Goal: Task Accomplishment & Management: Use online tool/utility

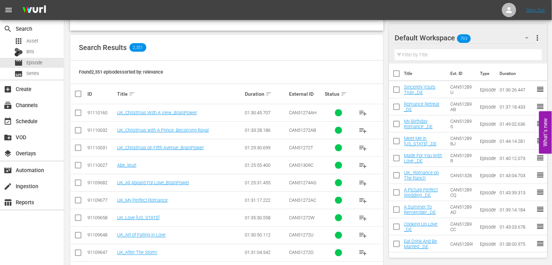
scroll to position [158, 0]
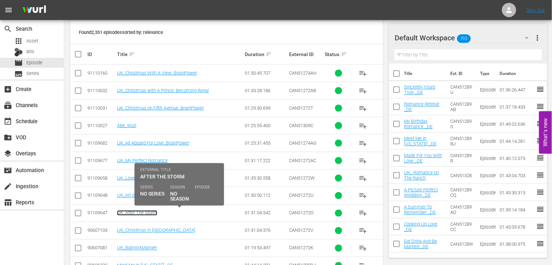
click at [139, 212] on link "UK_After The Storm" at bounding box center [137, 212] width 40 height 5
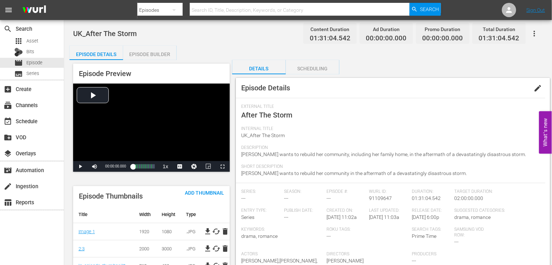
click at [536, 87] on span "edit" at bounding box center [538, 88] width 9 height 9
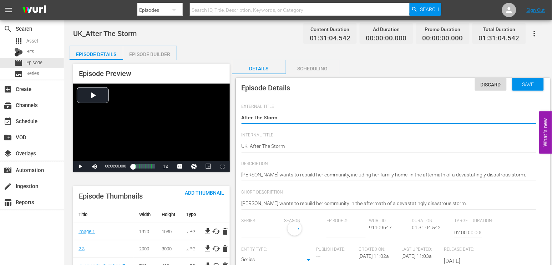
type input "No Series"
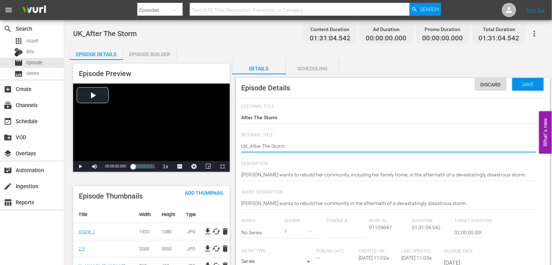
type textarea "UK_ After The Storm"
click at [344, 139] on div "UK_After The Storm UK_After The Storm" at bounding box center [388, 146] width 295 height 17
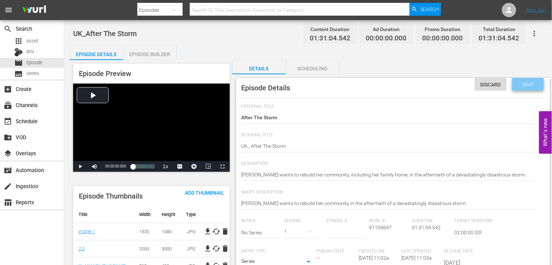
click at [529, 80] on div "Save" at bounding box center [527, 84] width 31 height 13
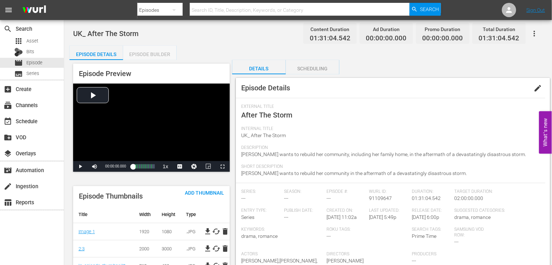
click at [145, 53] on div "Episode Builder" at bounding box center [149, 54] width 53 height 17
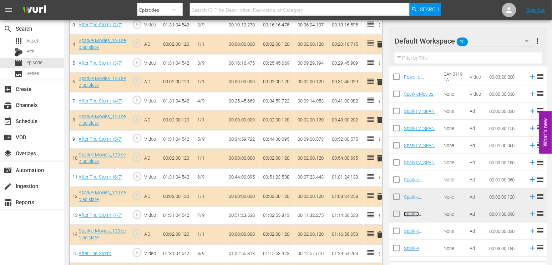
scroll to position [277, 0]
click at [379, 158] on span "delete" at bounding box center [380, 158] width 9 height 9
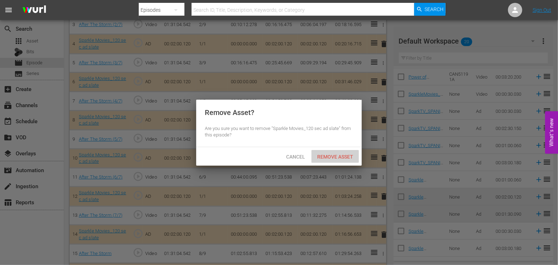
click at [333, 157] on span "Remove Asset" at bounding box center [334, 157] width 47 height 6
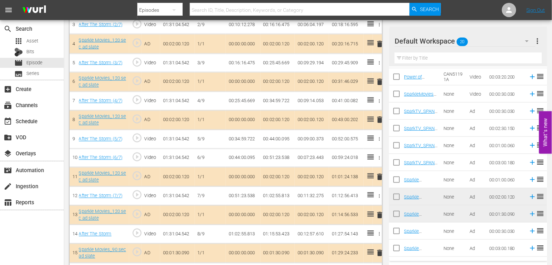
click at [415, 216] on td "Sparkle Movies_90 sec ad slate" at bounding box center [422, 213] width 37 height 17
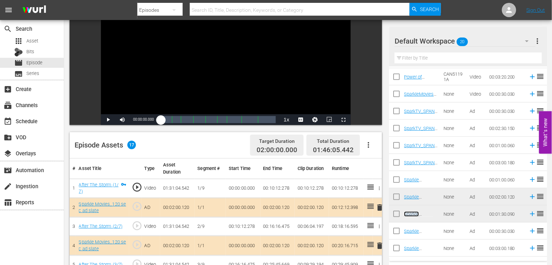
scroll to position [0, 0]
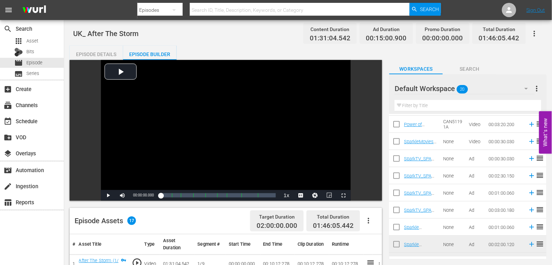
click at [535, 30] on icon "button" at bounding box center [534, 33] width 9 height 9
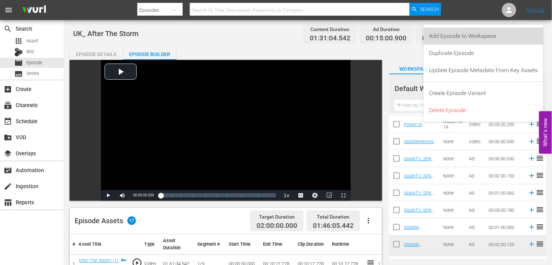
click at [480, 34] on div "Add Episode to Workspace" at bounding box center [483, 35] width 109 height 17
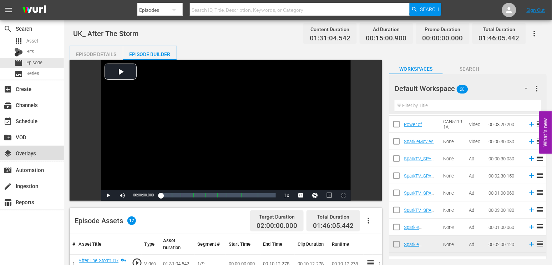
click at [29, 151] on div "layers Overlays" at bounding box center [20, 152] width 40 height 6
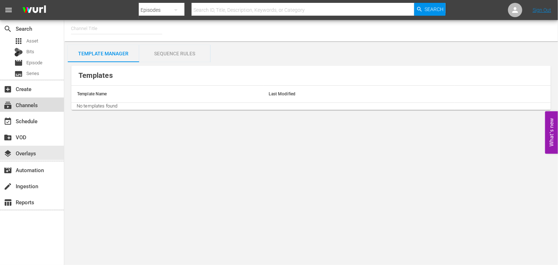
click at [27, 105] on div "subscriptions Channels" at bounding box center [20, 104] width 40 height 6
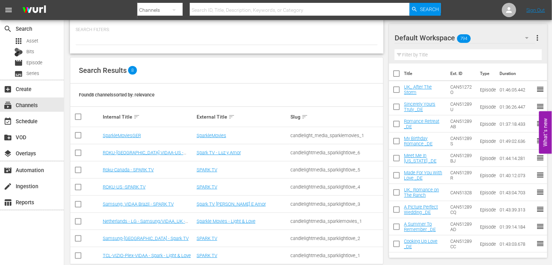
scroll to position [47, 0]
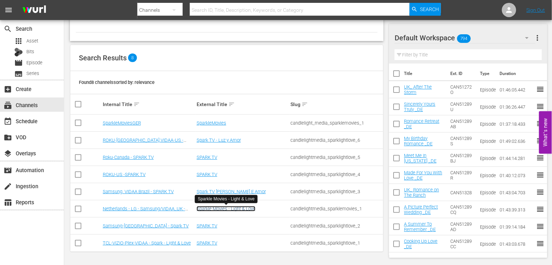
click at [220, 207] on link "Sparkle Movies - Light & Love" at bounding box center [226, 208] width 59 height 5
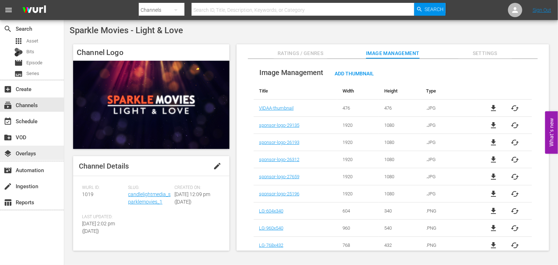
click at [31, 151] on div "layers Overlays" at bounding box center [20, 152] width 40 height 6
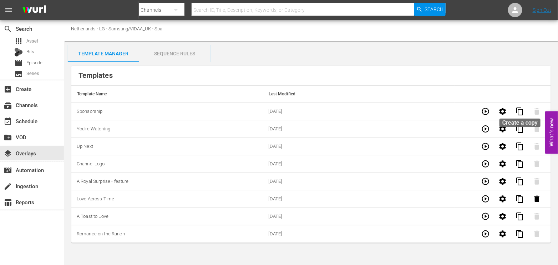
click at [518, 111] on span "content_copy" at bounding box center [519, 111] width 9 height 9
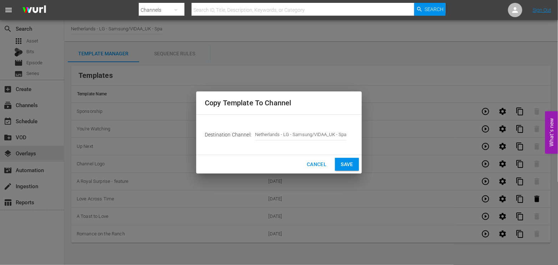
click at [351, 164] on span "Save" at bounding box center [347, 164] width 12 height 9
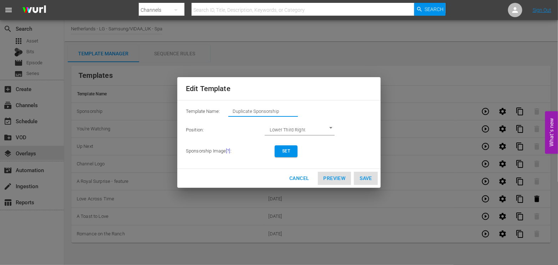
drag, startPoint x: 284, startPoint y: 111, endPoint x: 118, endPoint y: 113, distance: 166.2
click at [118, 113] on div "Edit Template Template Name: Duplicate Sponsorship Position: Lower Third Right …" at bounding box center [278, 132] width 549 height 256
click at [287, 150] on span "Set" at bounding box center [285, 150] width 11 height 7
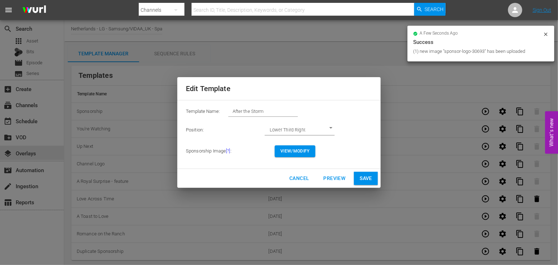
click at [295, 150] on span "View/Modify" at bounding box center [294, 150] width 29 height 7
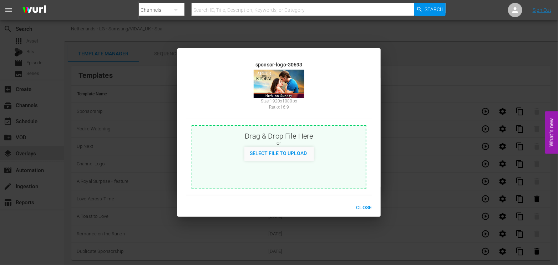
click at [364, 204] on span "Close" at bounding box center [364, 207] width 16 height 9
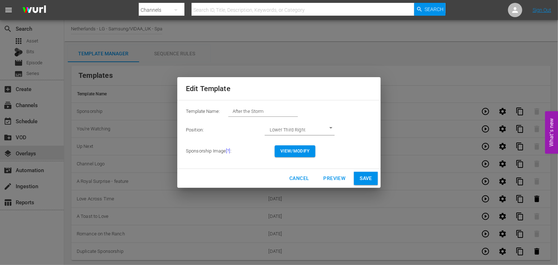
click at [362, 177] on span "Save" at bounding box center [366, 178] width 12 height 9
type input "Duplicate Sponsorship"
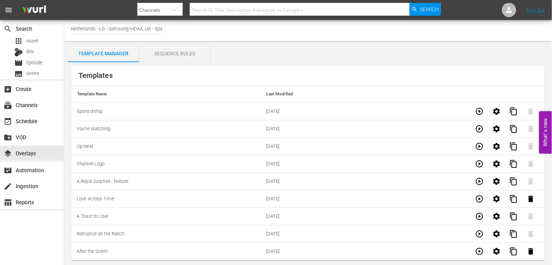
click at [169, 55] on div "Sequence Rules" at bounding box center [174, 53] width 71 height 17
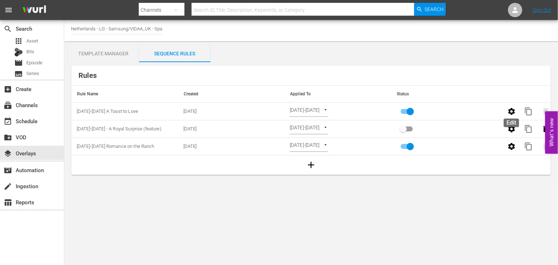
click at [513, 113] on icon "button" at bounding box center [511, 111] width 7 height 7
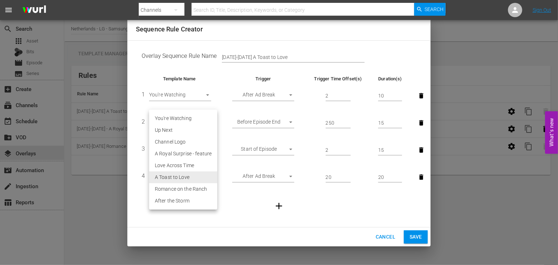
click at [209, 177] on body "menu Search By Channels Search ID, Title, Description, Keywords, or Category Se…" at bounding box center [279, 132] width 558 height 265
click at [182, 198] on li "After the Storm" at bounding box center [183, 201] width 68 height 12
type input "30693"
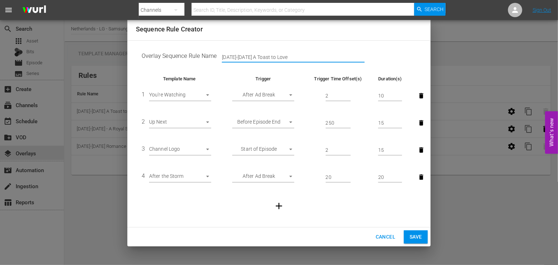
drag, startPoint x: 287, startPoint y: 56, endPoint x: 157, endPoint y: 56, distance: 130.2
click at [157, 56] on td "Overlay Sequence Rule Name [DATE]-[DATE] A Toast to Love" at bounding box center [279, 57] width 286 height 22
type input "O"
type input "[DATE] - [DATE] After the Storm"
click at [418, 234] on span "Save" at bounding box center [415, 236] width 12 height 9
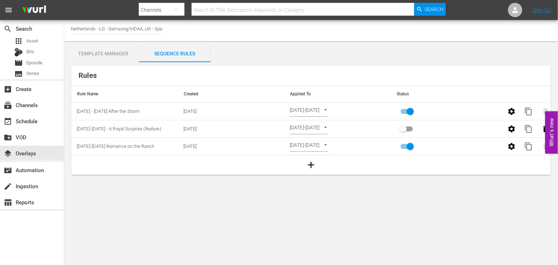
click at [345, 109] on body "menu Search By Channels Search ID, Title, Description, Keywords, or Category Se…" at bounding box center [279, 132] width 558 height 265
click at [318, 97] on li "Channel Level" at bounding box center [318, 100] width 57 height 12
type input "CHANNEL_LEVEL"
click at [326, 109] on body "menu Search By Channels Search ID, Title, Description, Keywords, or Category Se…" at bounding box center [279, 132] width 558 height 265
click at [307, 123] on li "Select Date" at bounding box center [311, 123] width 42 height 12
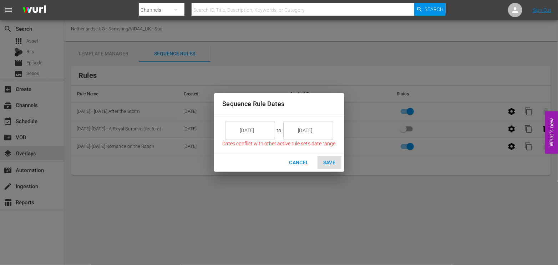
click at [258, 129] on input "[DATE]" at bounding box center [255, 130] width 40 height 19
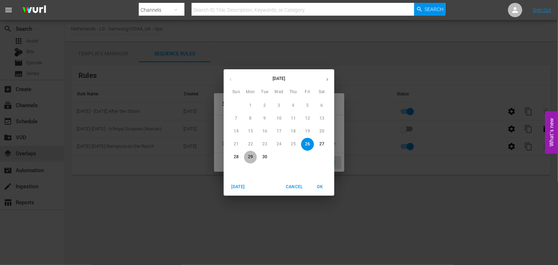
click at [251, 157] on p "29" at bounding box center [250, 157] width 5 height 6
type input "[DATE]"
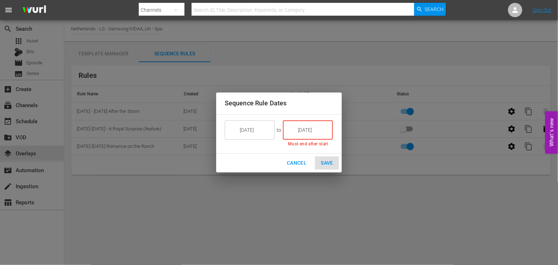
click at [321, 128] on input "[DATE]" at bounding box center [313, 129] width 40 height 19
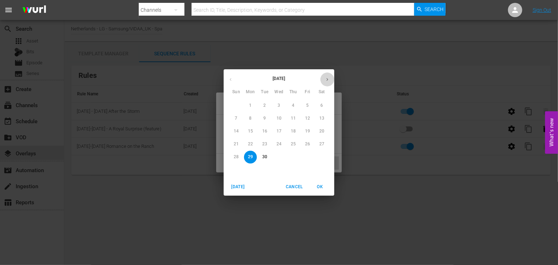
click at [326, 80] on icon "button" at bounding box center [327, 79] width 5 height 5
click at [236, 119] on p "5" at bounding box center [236, 118] width 2 height 6
type input "[DATE]"
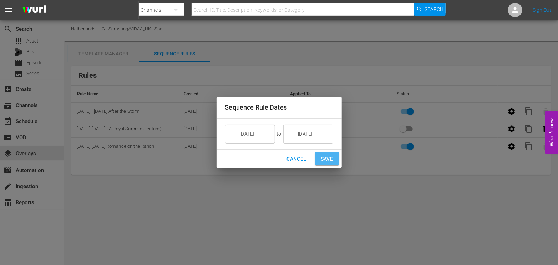
click at [324, 158] on span "Save" at bounding box center [327, 158] width 12 height 9
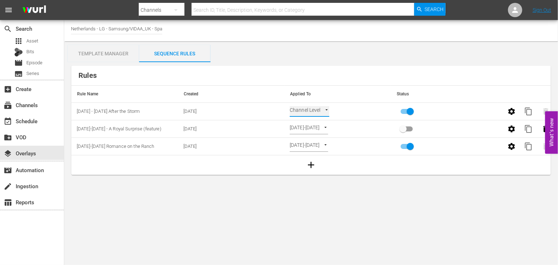
type input "SELECT_DATE"
click at [42, 124] on div "event_available Schedule" at bounding box center [32, 120] width 64 height 14
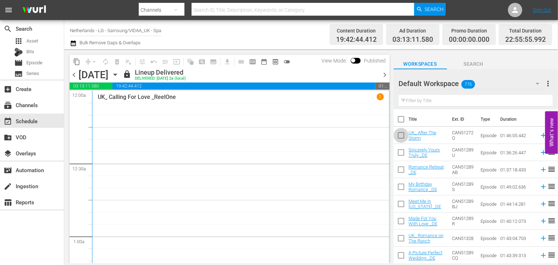
click at [401, 137] on input "checkbox" at bounding box center [400, 136] width 15 height 15
checkbox input "true"
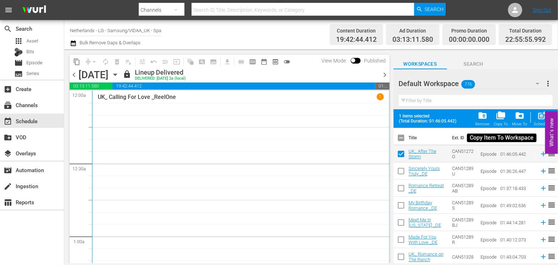
click at [504, 117] on span "folder_copy" at bounding box center [501, 116] width 10 height 10
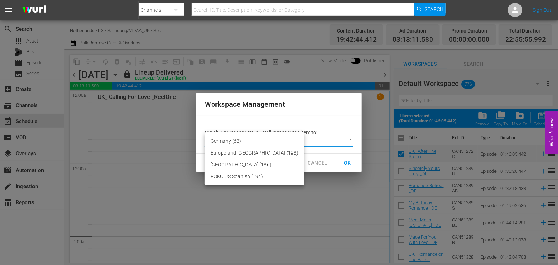
click at [350, 139] on body "menu Search By Channels Search ID, Title, Description, Keywords, or Category Se…" at bounding box center [279, 132] width 558 height 265
click at [253, 152] on li "Europe and [GEOGRAPHIC_DATA] (198)" at bounding box center [254, 153] width 99 height 12
type input "2215"
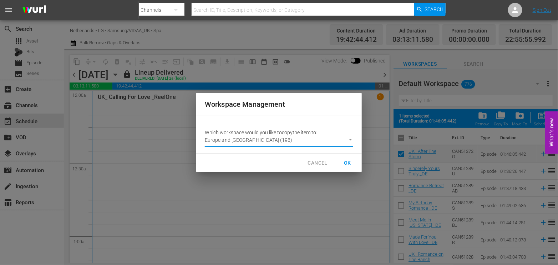
click at [348, 161] on span "OK" at bounding box center [347, 162] width 11 height 9
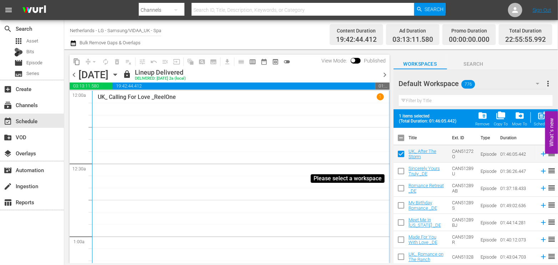
checkbox input "false"
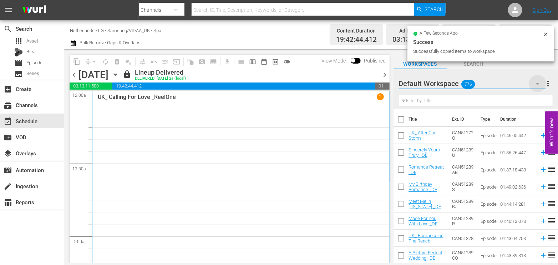
click at [537, 86] on icon "button" at bounding box center [537, 83] width 9 height 9
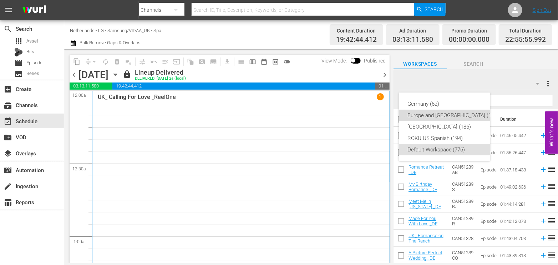
click at [446, 114] on div "Europe and [GEOGRAPHIC_DATA] (199)" at bounding box center [453, 114] width 92 height 11
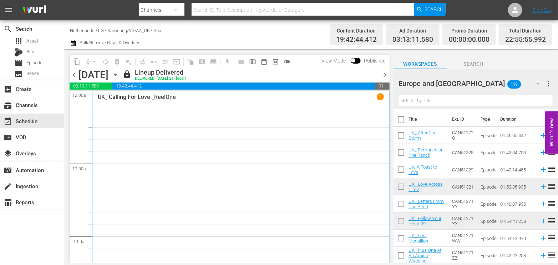
click at [119, 77] on icon "button" at bounding box center [115, 75] width 8 height 8
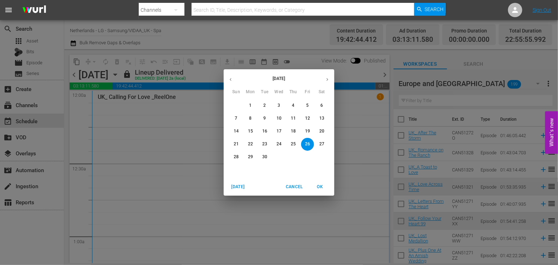
click at [251, 155] on p "29" at bounding box center [250, 157] width 5 height 6
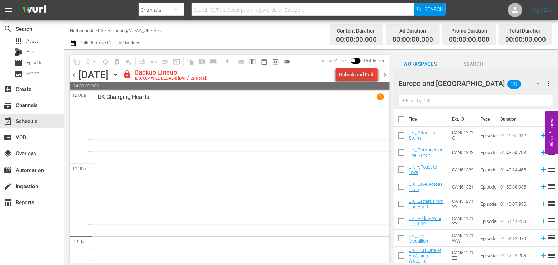
click at [354, 75] on div "Unlock and Edit" at bounding box center [356, 74] width 35 height 13
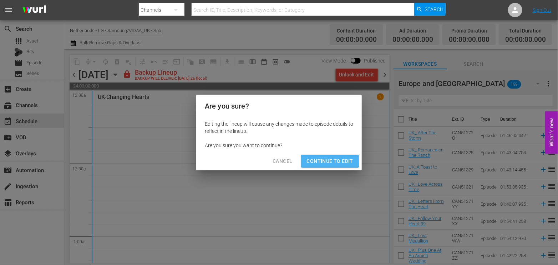
click at [326, 160] on span "Continue to Edit" at bounding box center [330, 161] width 46 height 9
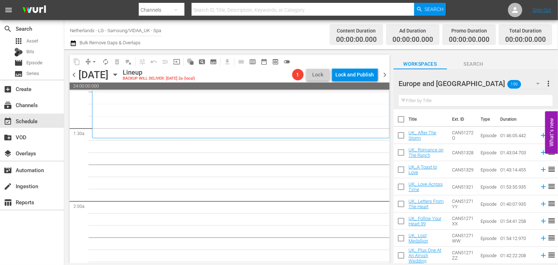
scroll to position [158, 0]
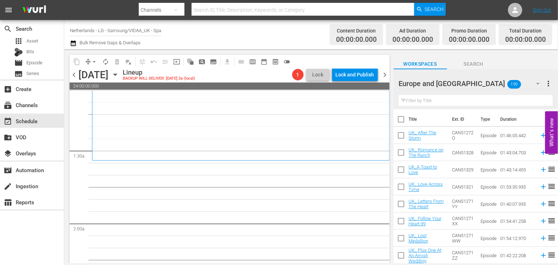
click at [421, 100] on input "text" at bounding box center [476, 100] width 154 height 11
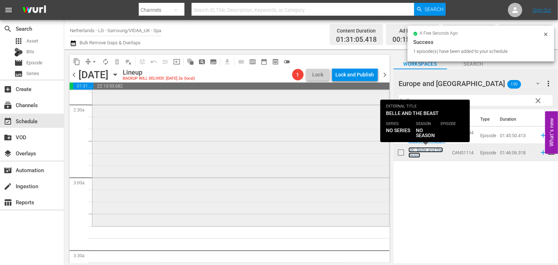
scroll to position [357, 0]
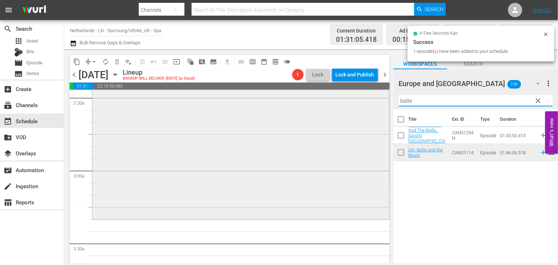
drag, startPoint x: 422, startPoint y: 102, endPoint x: 352, endPoint y: 97, distance: 70.8
click at [352, 97] on div "content_copy compress arrow_drop_down autorenew_outlined delete_forever_outline…" at bounding box center [311, 156] width 494 height 214
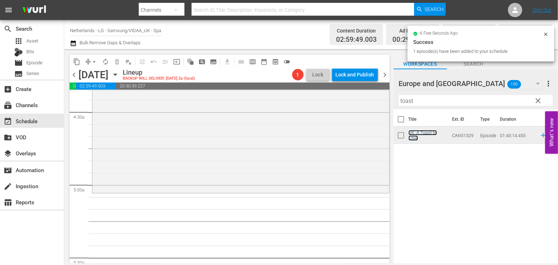
scroll to position [634, 0]
drag, startPoint x: 429, startPoint y: 103, endPoint x: 351, endPoint y: 101, distance: 78.5
click at [351, 101] on div "content_copy compress arrow_drop_down autorenew_outlined delete_forever_outline…" at bounding box center [311, 156] width 494 height 214
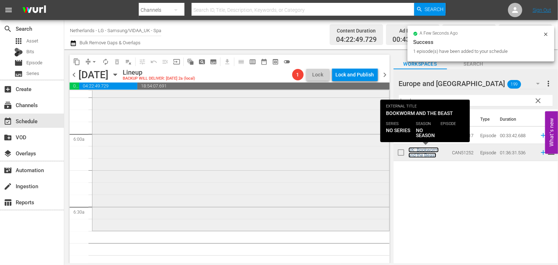
scroll to position [872, 0]
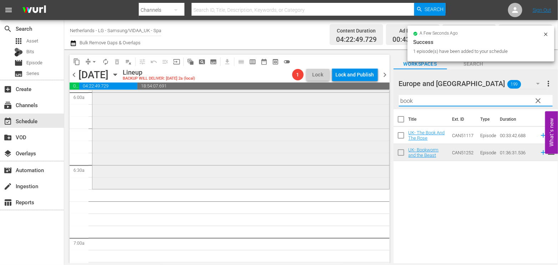
drag, startPoint x: 423, startPoint y: 101, endPoint x: 319, endPoint y: 101, distance: 104.1
click at [319, 101] on div "content_copy compress arrow_drop_down autorenew_outlined delete_forever_outline…" at bounding box center [311, 156] width 494 height 214
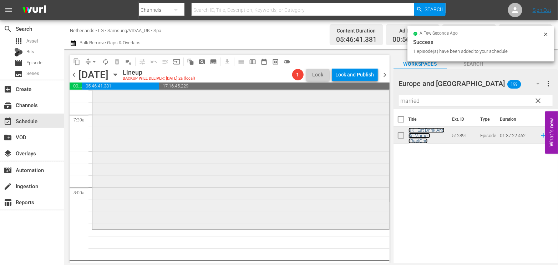
scroll to position [1110, 0]
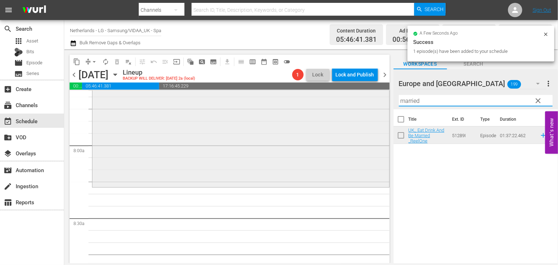
drag, startPoint x: 426, startPoint y: 102, endPoint x: 348, endPoint y: 103, distance: 77.4
click at [348, 103] on div "content_copy compress arrow_drop_down autorenew_outlined delete_forever_outline…" at bounding box center [311, 156] width 494 height 214
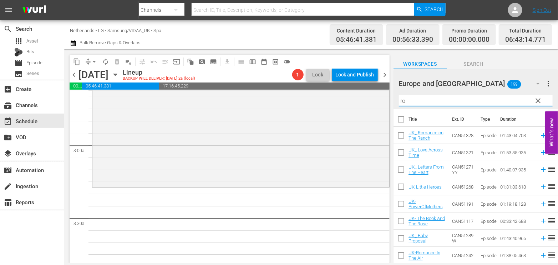
type input "r"
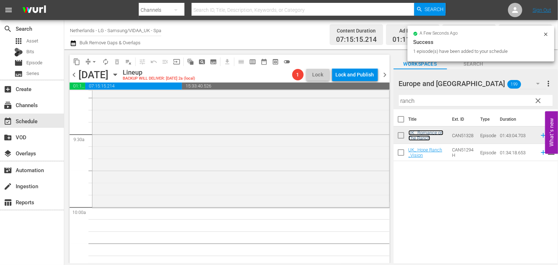
scroll to position [1347, 0]
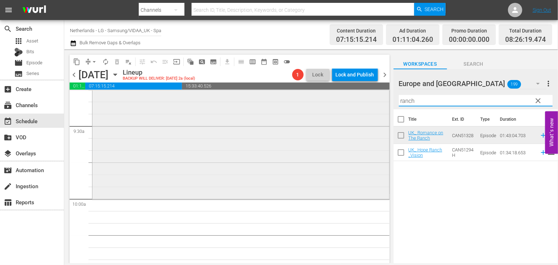
drag, startPoint x: 423, startPoint y: 102, endPoint x: 355, endPoint y: 105, distance: 67.8
click at [355, 105] on div "content_copy compress arrow_drop_down autorenew_outlined delete_forever_outline…" at bounding box center [311, 156] width 494 height 214
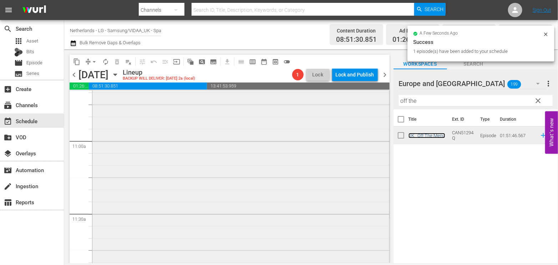
scroll to position [1625, 0]
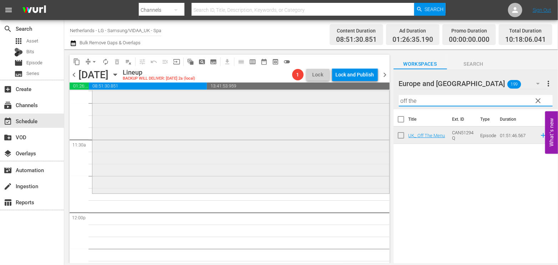
drag, startPoint x: 429, startPoint y: 102, endPoint x: 353, endPoint y: 103, distance: 76.0
click at [353, 103] on div "content_copy compress arrow_drop_down autorenew_outlined delete_forever_outline…" at bounding box center [311, 156] width 494 height 214
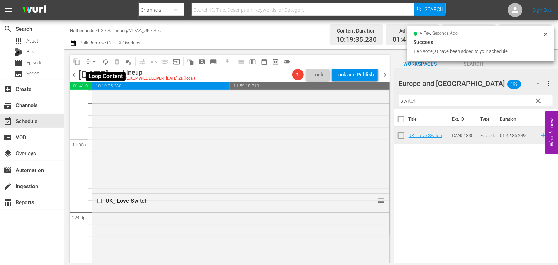
click at [107, 61] on span "autorenew_outlined" at bounding box center [105, 61] width 7 height 7
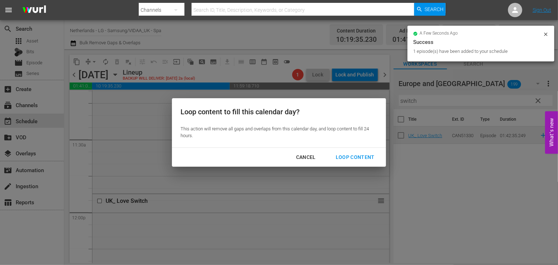
click at [347, 154] on div "Loop Content" at bounding box center [355, 157] width 50 height 9
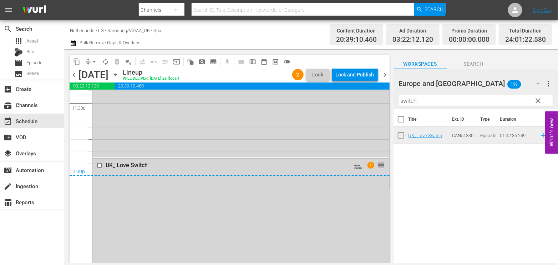
scroll to position [3408, 0]
click at [362, 75] on div "Lock and Publish" at bounding box center [355, 74] width 39 height 13
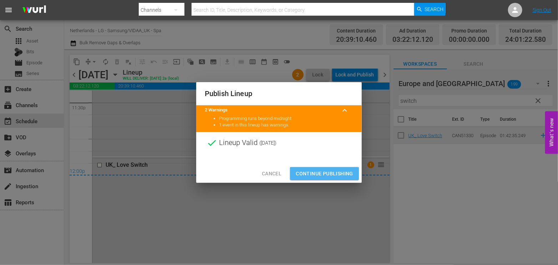
click at [336, 176] on span "Continue Publishing" at bounding box center [324, 173] width 57 height 9
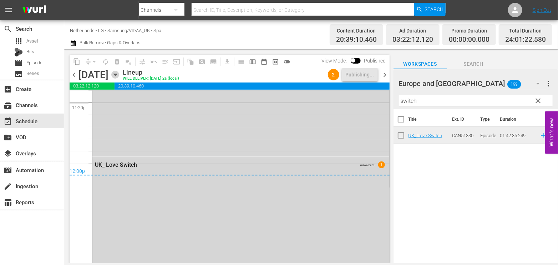
click at [117, 75] on icon "button" at bounding box center [114, 75] width 3 height 2
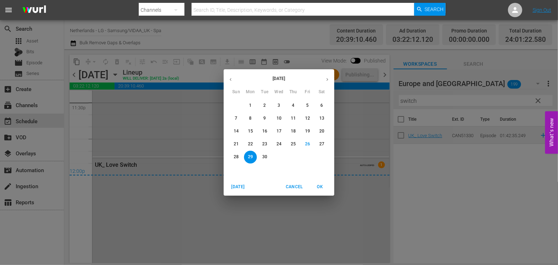
click at [264, 155] on p "30" at bounding box center [264, 157] width 5 height 6
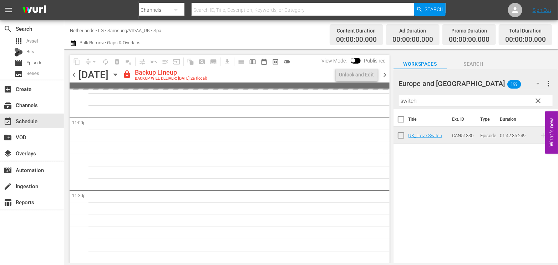
scroll to position [3320, 0]
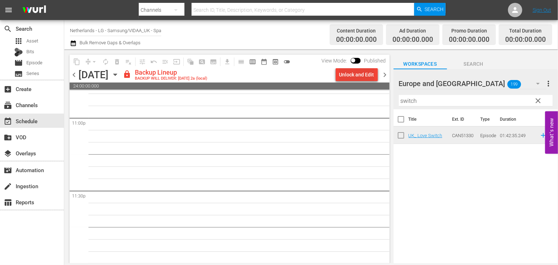
click at [345, 73] on div "Unlock and Edit" at bounding box center [356, 74] width 35 height 13
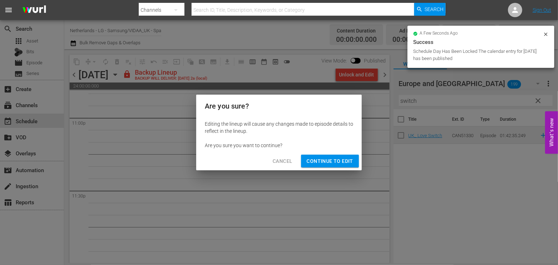
click at [335, 162] on span "Continue to Edit" at bounding box center [330, 161] width 46 height 9
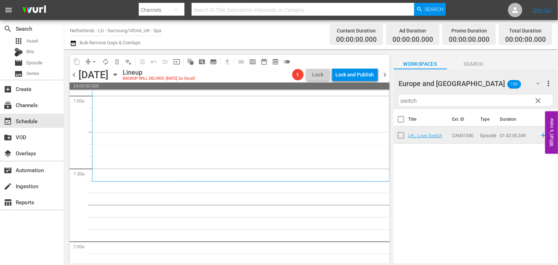
scroll to position [158, 0]
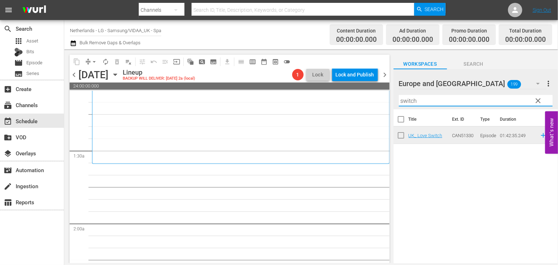
drag, startPoint x: 427, startPoint y: 102, endPoint x: 365, endPoint y: 101, distance: 62.1
click at [365, 101] on div "content_copy compress arrow_drop_down autorenew_outlined delete_forever_outline…" at bounding box center [311, 156] width 494 height 214
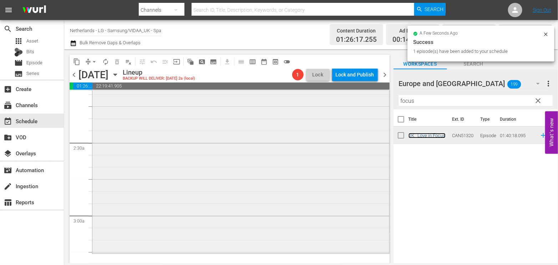
scroll to position [317, 0]
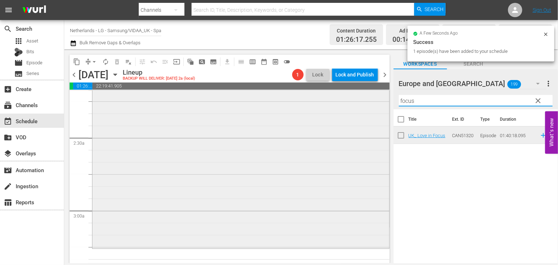
drag, startPoint x: 401, startPoint y: 102, endPoint x: 340, endPoint y: 102, distance: 61.7
click at [340, 102] on div "content_copy compress arrow_drop_down autorenew_outlined delete_forever_outline…" at bounding box center [311, 156] width 494 height 214
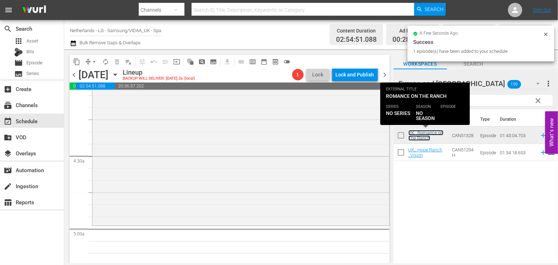
scroll to position [594, 0]
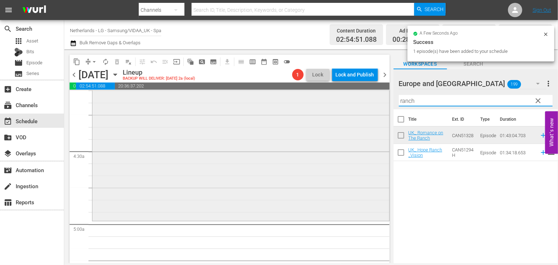
drag, startPoint x: 436, startPoint y: 101, endPoint x: 279, endPoint y: 102, distance: 157.3
click at [280, 103] on div "content_copy compress arrow_drop_down autorenew_outlined delete_forever_outline…" at bounding box center [311, 156] width 494 height 214
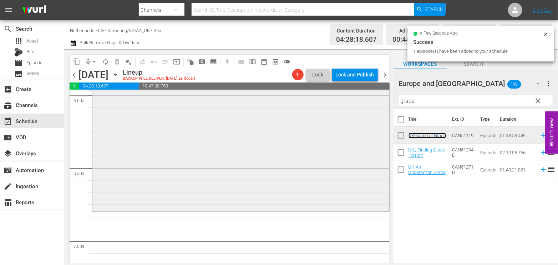
scroll to position [872, 0]
drag, startPoint x: 421, startPoint y: 102, endPoint x: 325, endPoint y: 103, distance: 95.9
click at [327, 101] on div "content_copy compress arrow_drop_down autorenew_outlined delete_forever_outline…" at bounding box center [311, 156] width 494 height 214
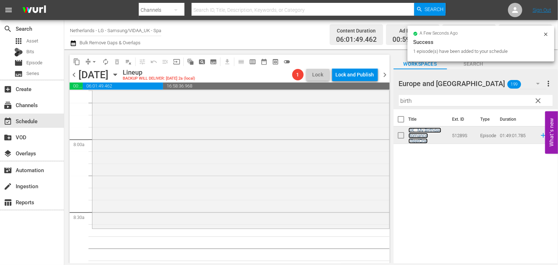
scroll to position [1149, 0]
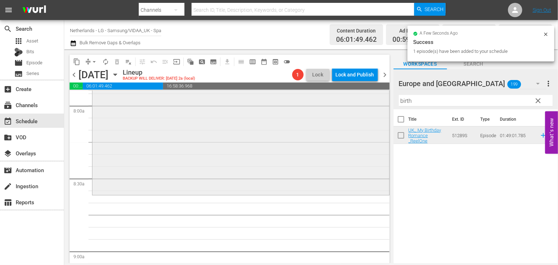
drag, startPoint x: 434, startPoint y: 97, endPoint x: 332, endPoint y: 105, distance: 102.0
click at [332, 105] on div "content_copy compress arrow_drop_down autorenew_outlined delete_forever_outline…" at bounding box center [311, 156] width 494 height 214
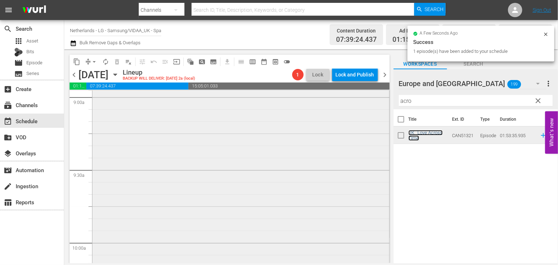
scroll to position [1347, 0]
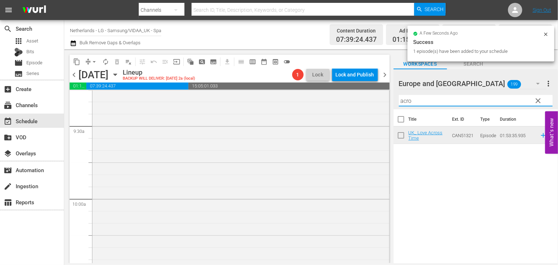
drag, startPoint x: 432, startPoint y: 99, endPoint x: 399, endPoint y: 99, distance: 33.2
click at [399, 99] on input "acro" at bounding box center [476, 100] width 154 height 11
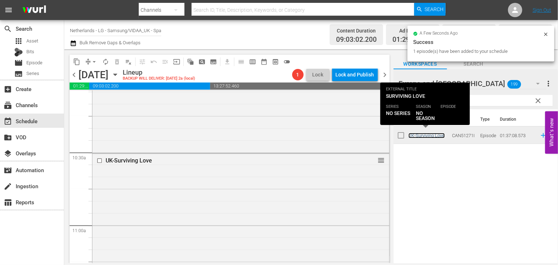
scroll to position [1625, 0]
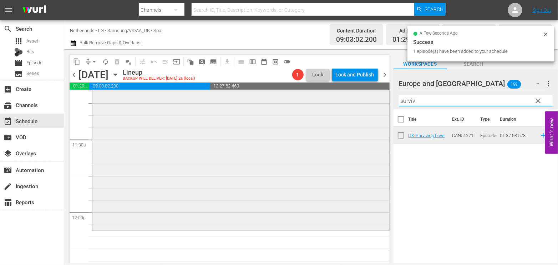
drag, startPoint x: 430, startPoint y: 101, endPoint x: 330, endPoint y: 102, distance: 100.2
click at [330, 102] on div "content_copy compress arrow_drop_down autorenew_outlined delete_forever_outline…" at bounding box center [311, 156] width 494 height 214
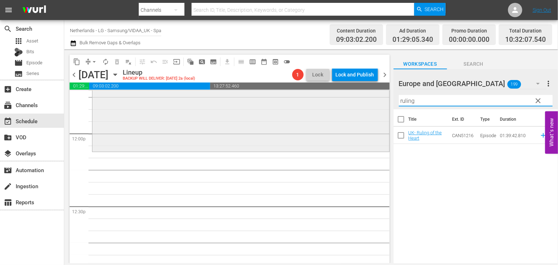
scroll to position [1704, 0]
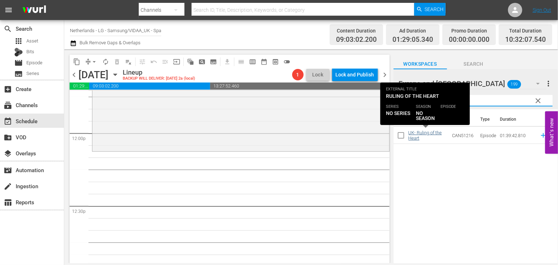
type input "ruling"
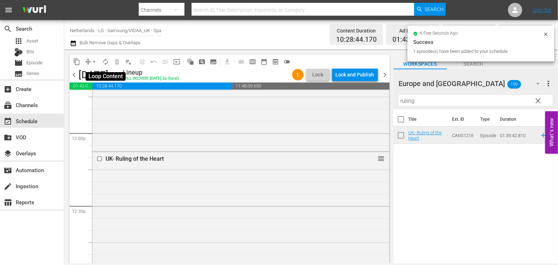
click at [106, 62] on span "autorenew_outlined" at bounding box center [105, 61] width 7 height 7
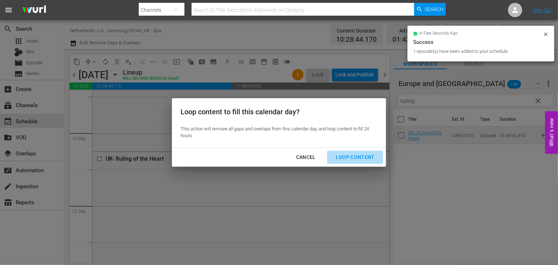
click at [358, 157] on div "Loop Content" at bounding box center [355, 157] width 50 height 9
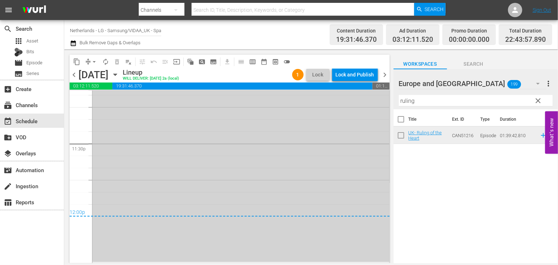
scroll to position [3367, 0]
click at [96, 61] on span "arrow_drop_down" at bounding box center [94, 61] width 7 height 7
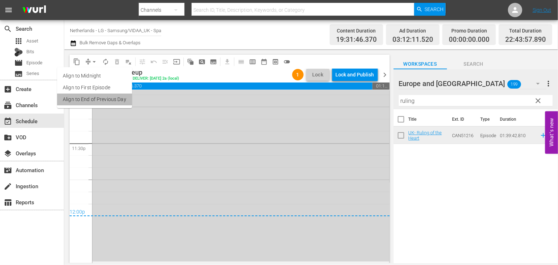
click at [116, 98] on li "Align to End of Previous Day" at bounding box center [94, 99] width 75 height 12
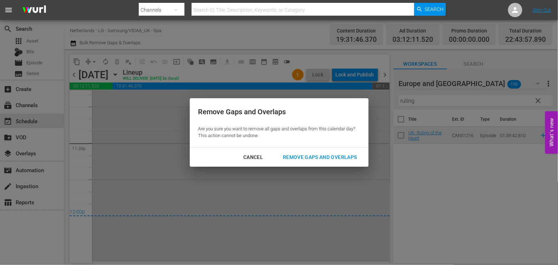
click at [348, 156] on div "Remove Gaps and Overlaps" at bounding box center [319, 157] width 85 height 9
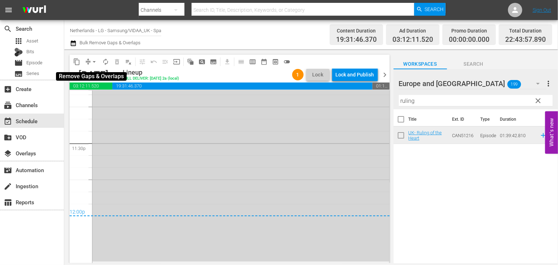
click at [93, 61] on span "arrow_drop_down" at bounding box center [94, 61] width 7 height 7
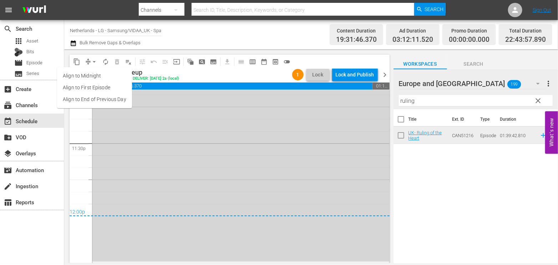
click at [91, 96] on li "Align to End of Previous Day" at bounding box center [94, 99] width 75 height 12
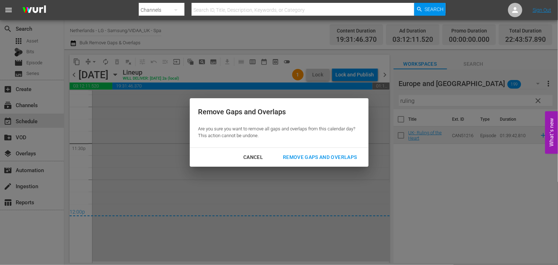
click at [333, 153] on div "Remove Gaps and Overlaps" at bounding box center [319, 157] width 85 height 9
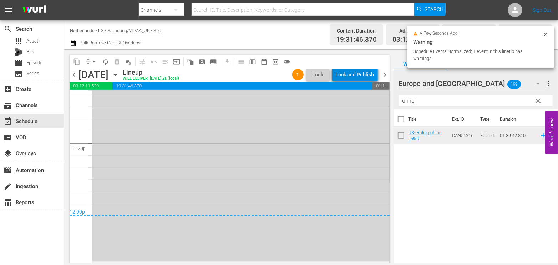
click at [345, 73] on div "Lock and Publish" at bounding box center [355, 74] width 39 height 13
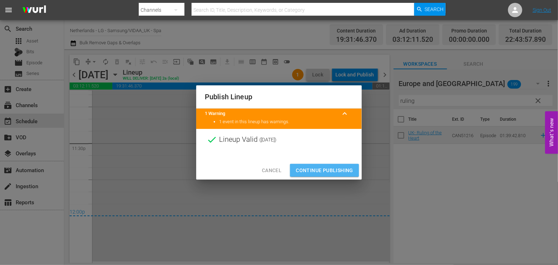
click at [336, 169] on span "Continue Publishing" at bounding box center [324, 170] width 57 height 9
